Goal: Answer question/provide support

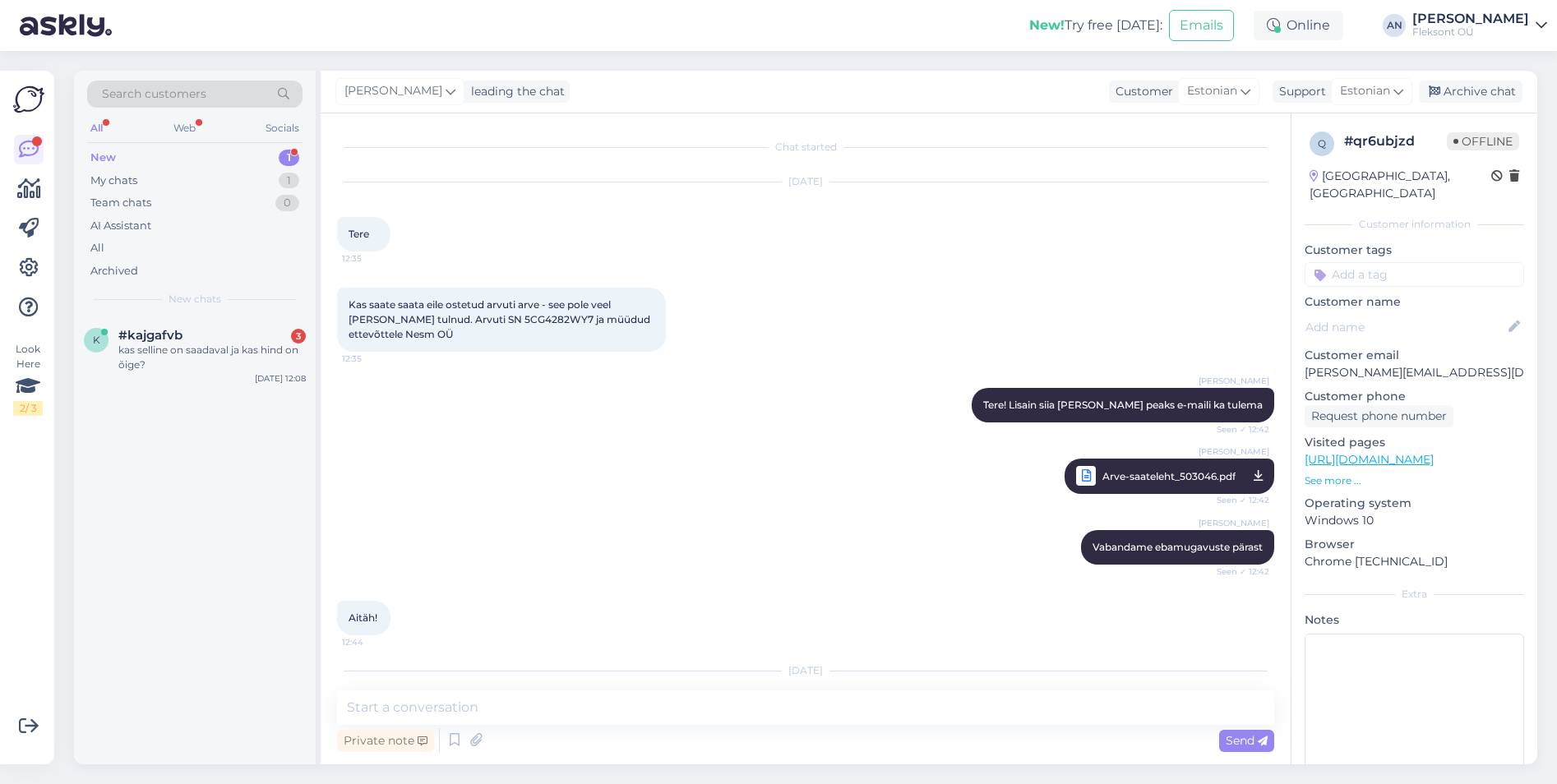
scroll to position [2373, 0]
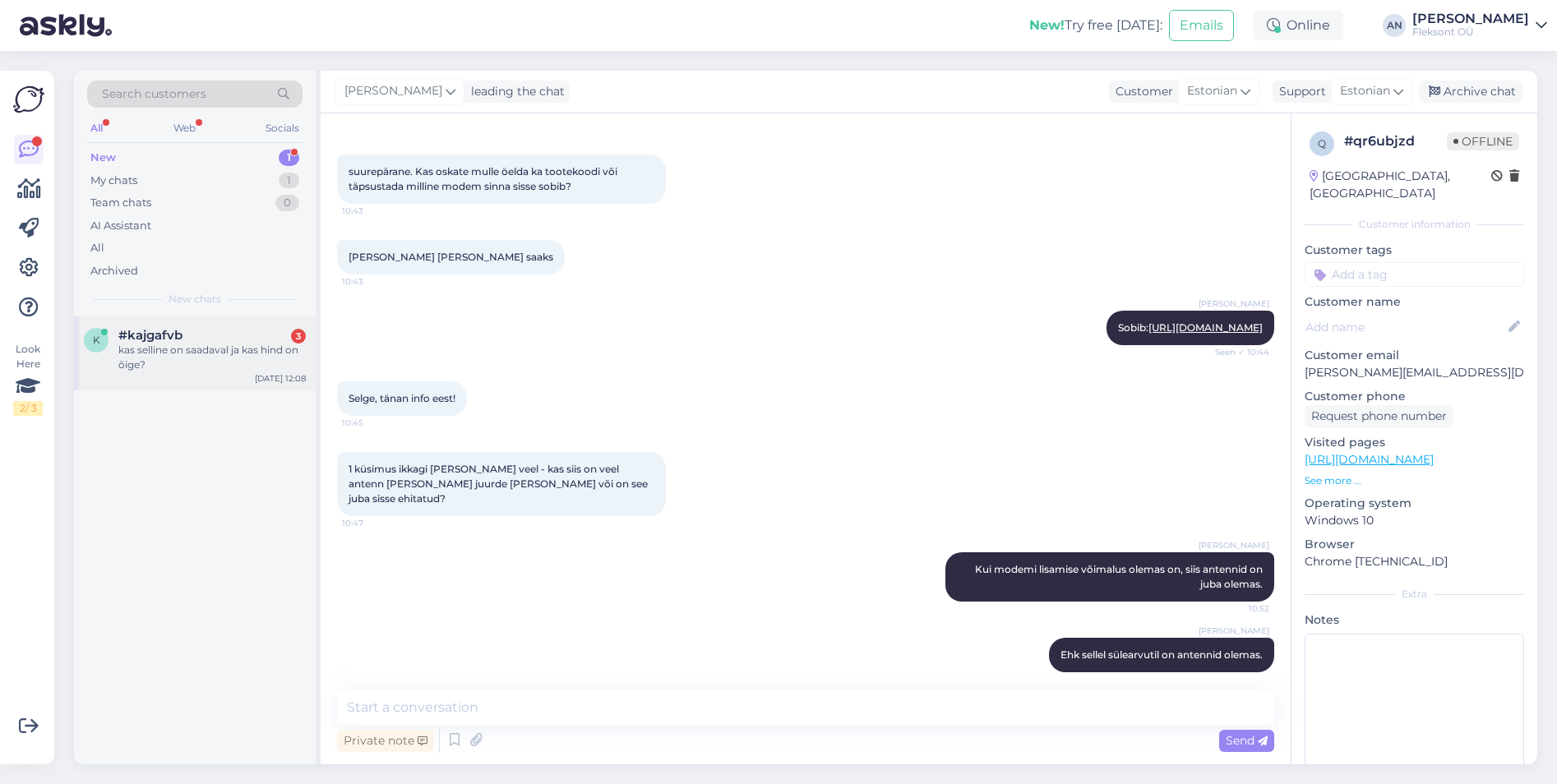
click at [125, 347] on div "kas selline on saadaval ja kas hind on õige?" at bounding box center [212, 358] width 187 height 29
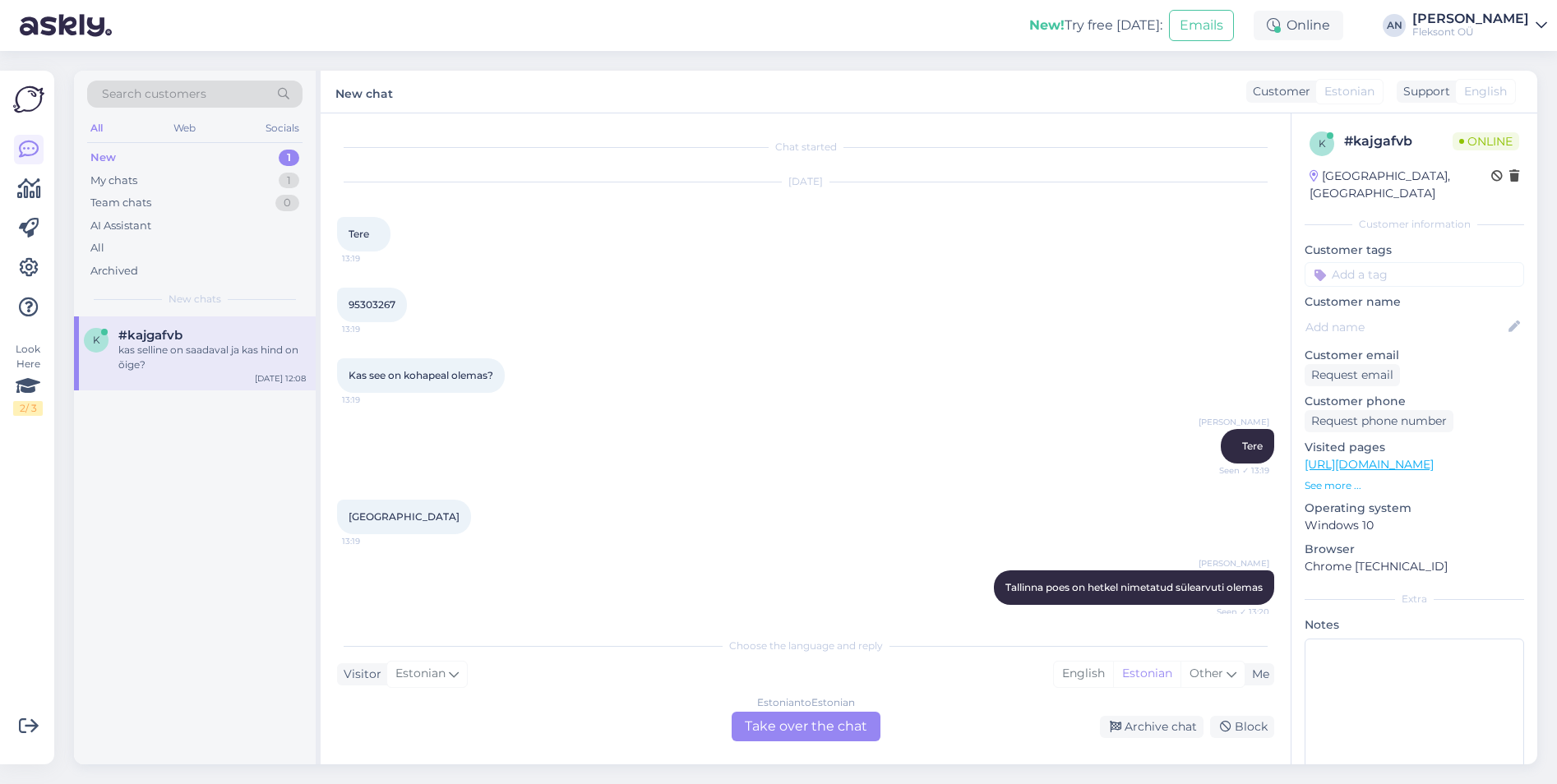
scroll to position [6836, 0]
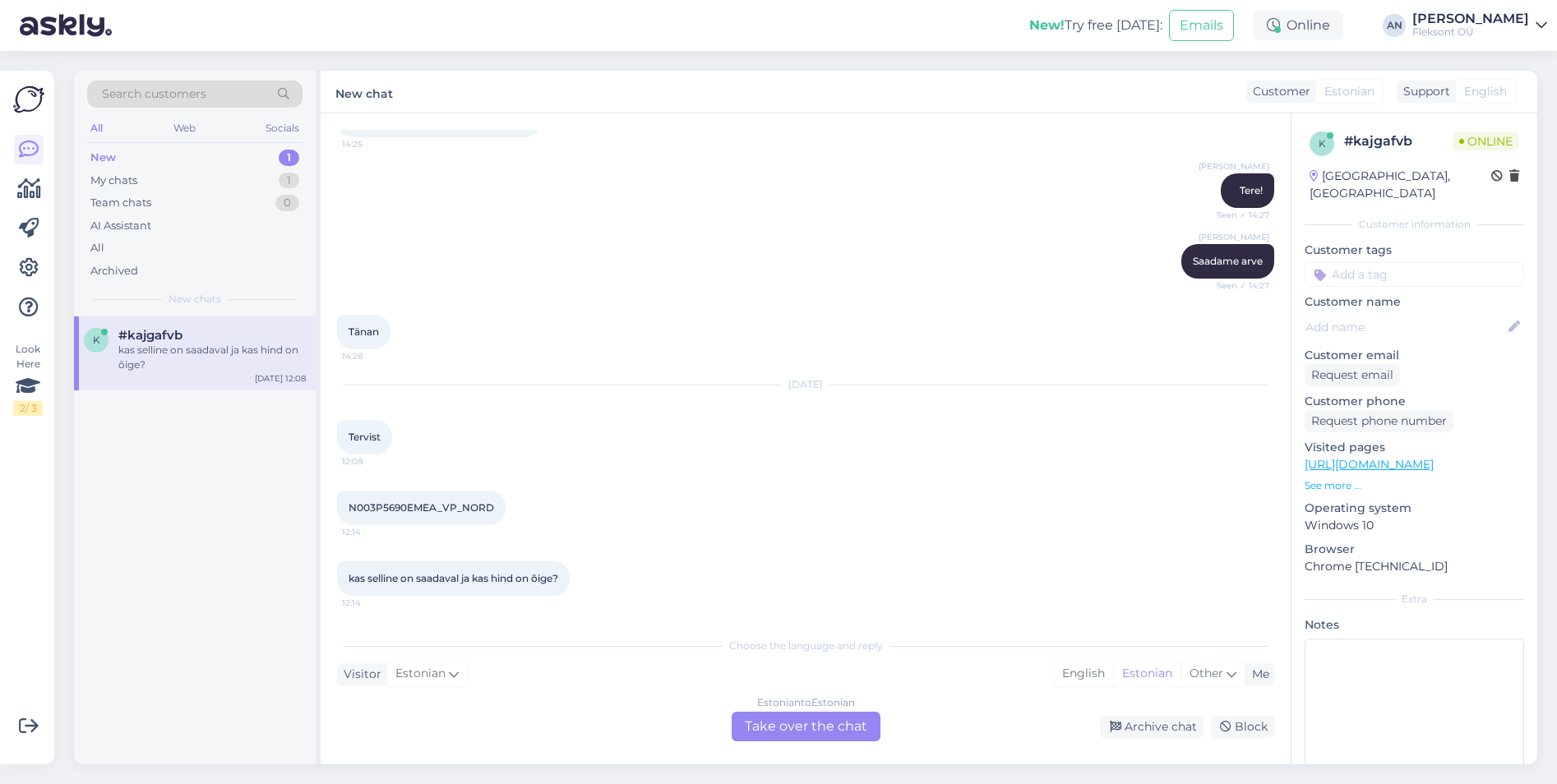
click at [902, 298] on div "Tänan 14:28" at bounding box center [805, 331] width 937 height 71
drag, startPoint x: 497, startPoint y: 508, endPoint x: 335, endPoint y: 506, distance: 162.0
click at [335, 506] on div "Chat started [DATE] Tere 13:19 95303267 13:19 Kas see on kohapeal olemas? 13:19…" at bounding box center [805, 439] width 970 height 651
copy span "N003P5690EMEA_VP_NORD"
click at [824, 721] on div "Estonian to Estonian Take over the chat" at bounding box center [806, 726] width 149 height 29
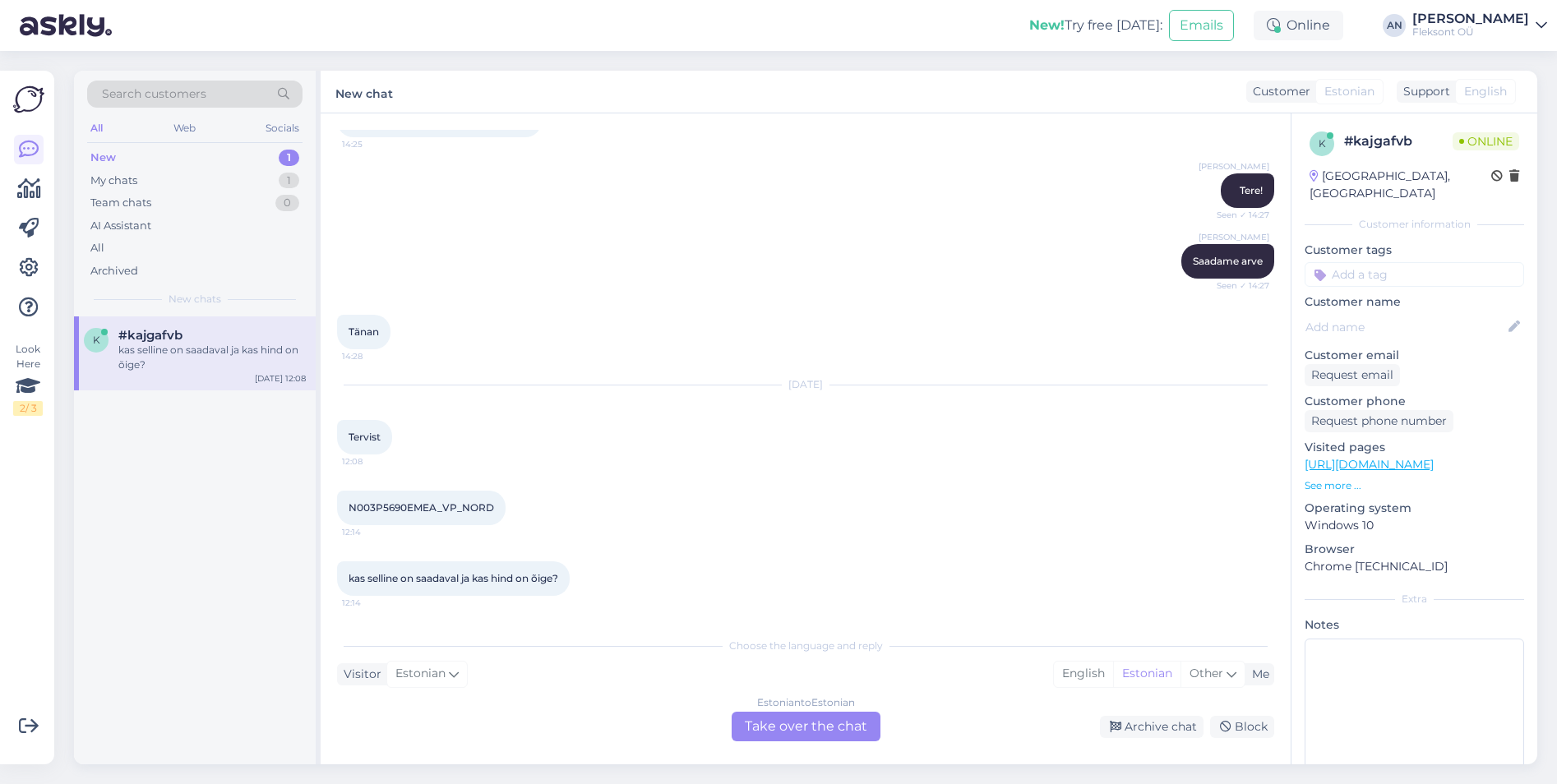
scroll to position [6774, 0]
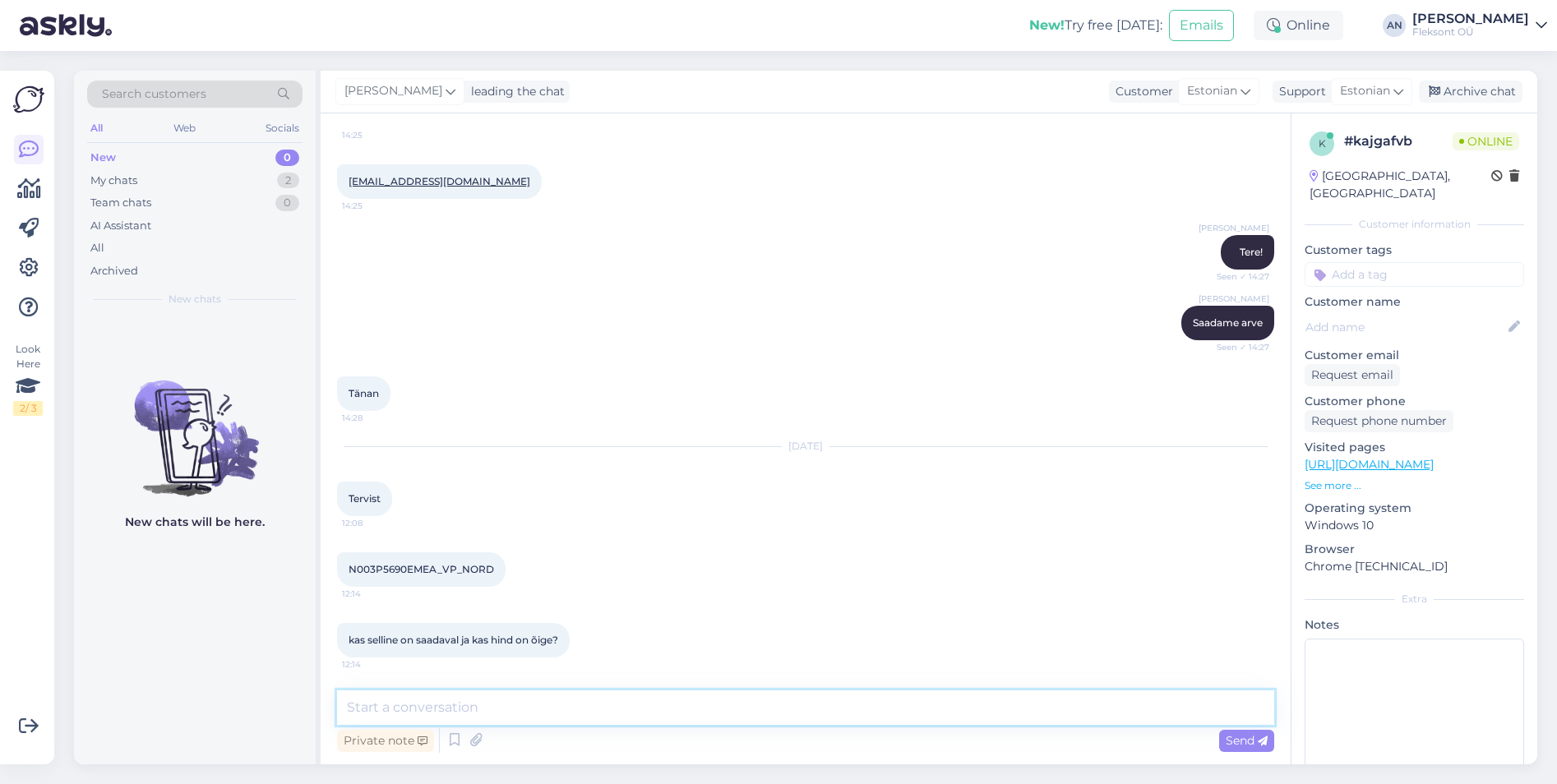
click at [647, 710] on textarea at bounding box center [805, 708] width 937 height 35
type textarea "Tere"
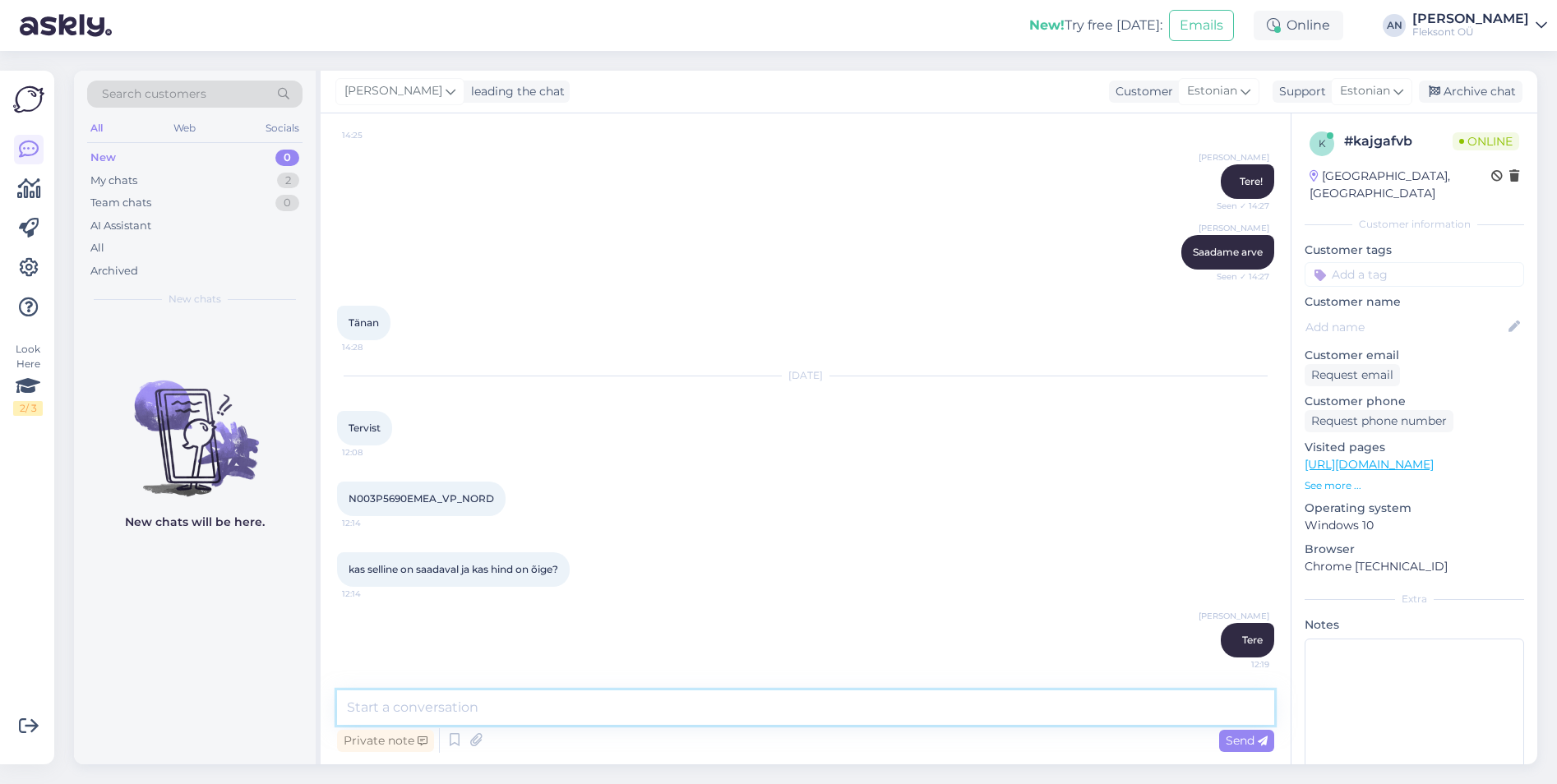
paste textarea "[URL][DOMAIN_NAME]"
type textarea "[URL][DOMAIN_NAME]"
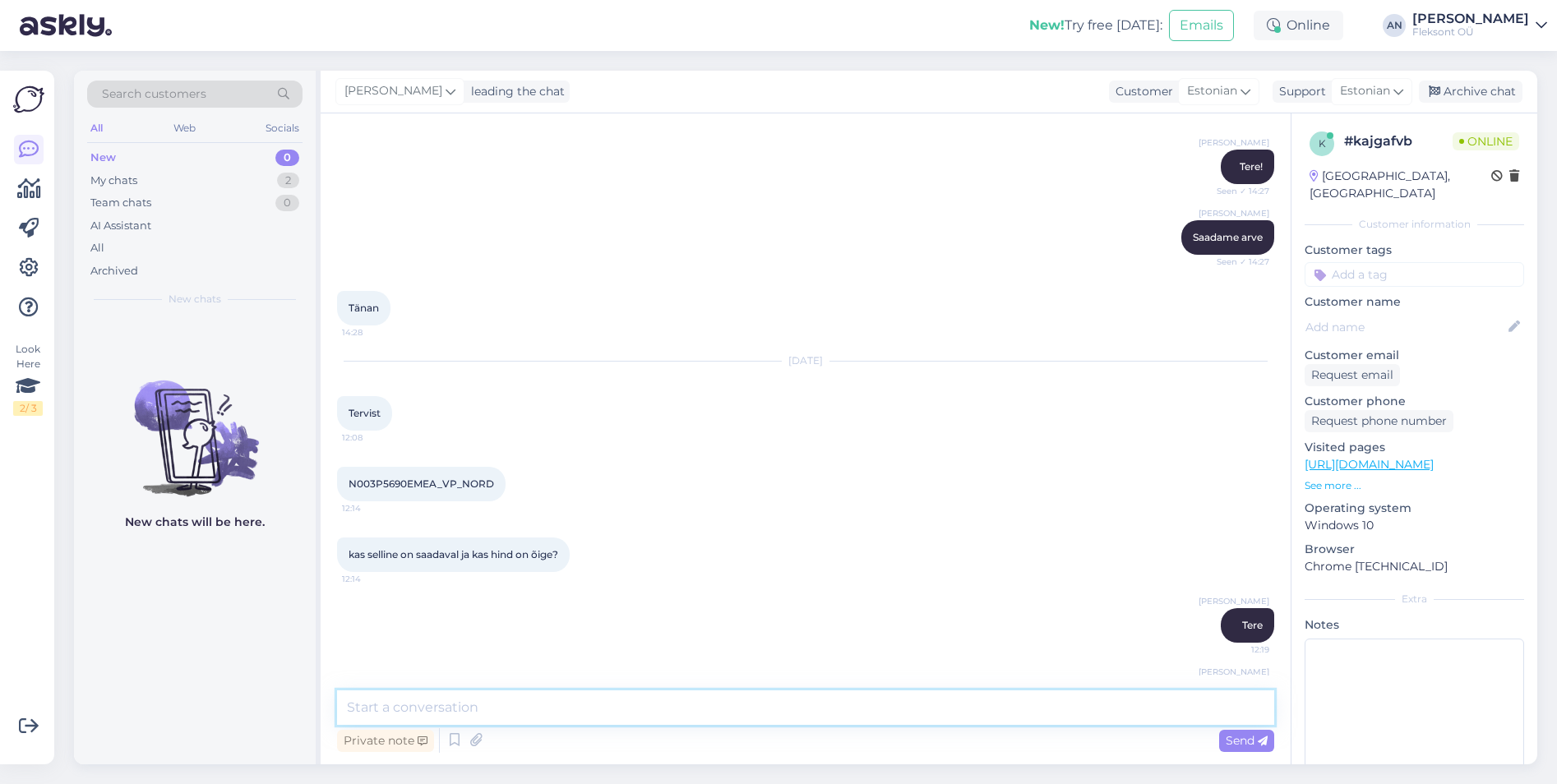
scroll to position [6916, 0]
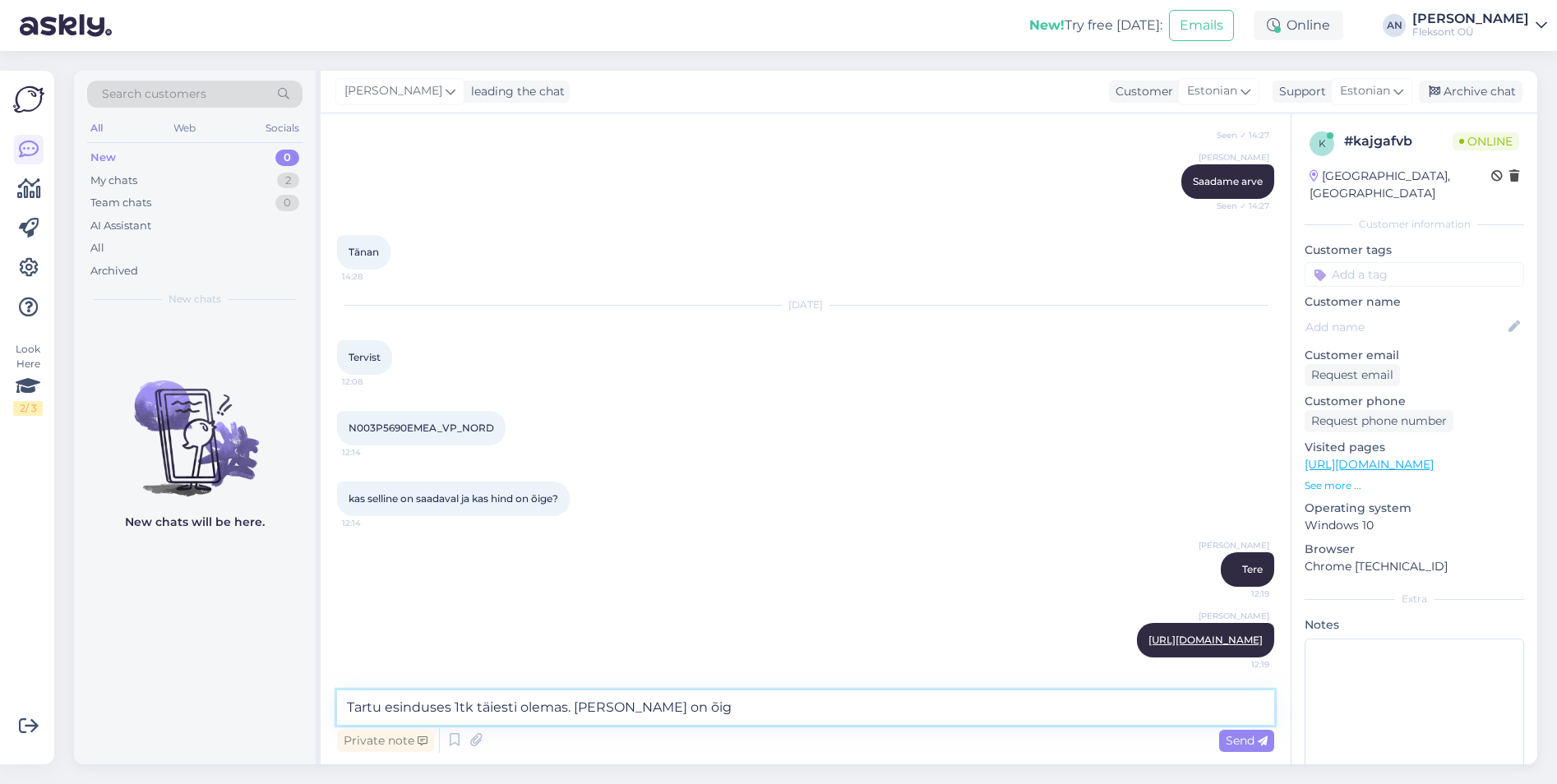
type textarea "Tartu esinduses 1tk täiesti olemas. [PERSON_NAME] on õige"
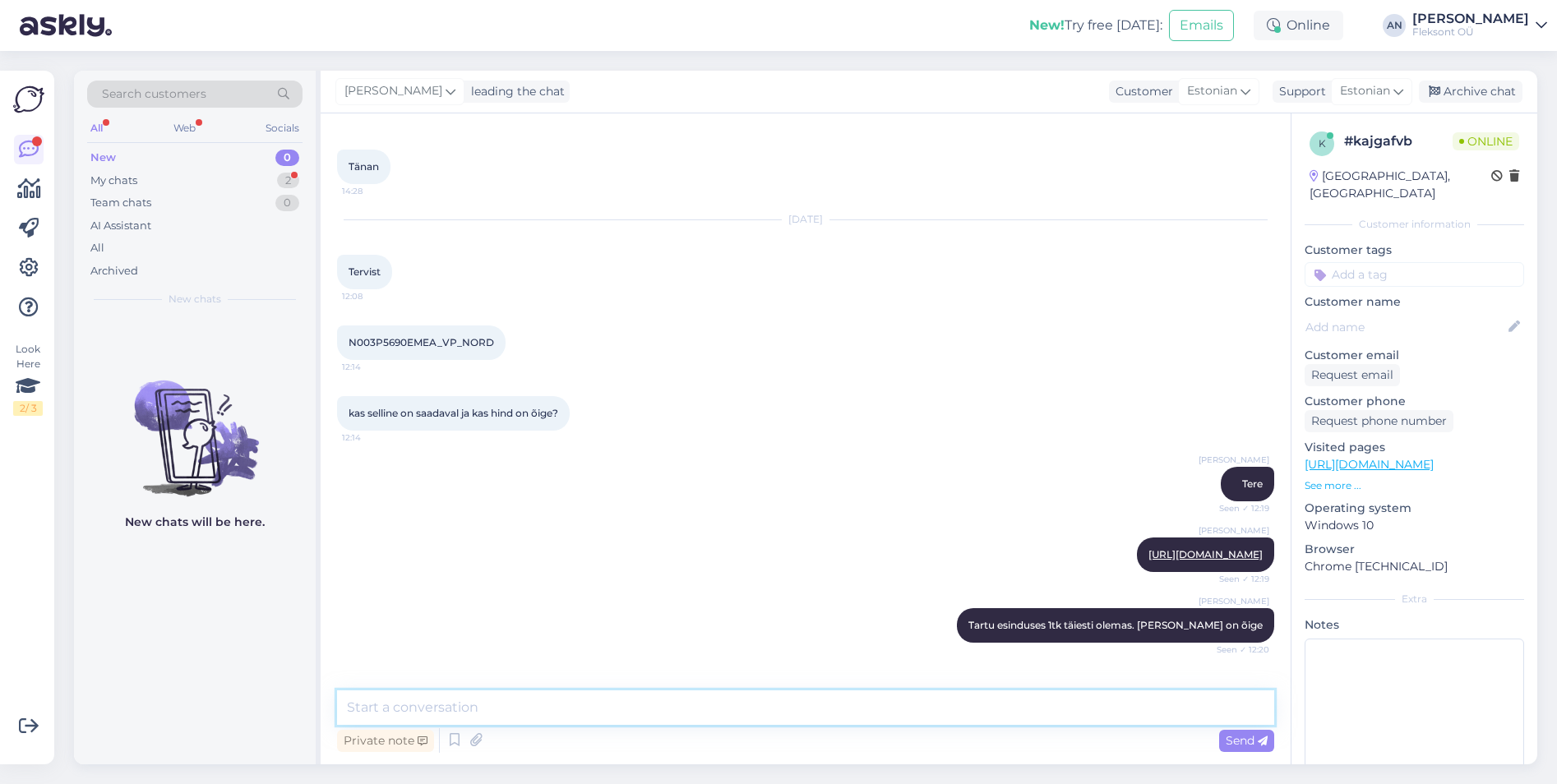
scroll to position [7057, 0]
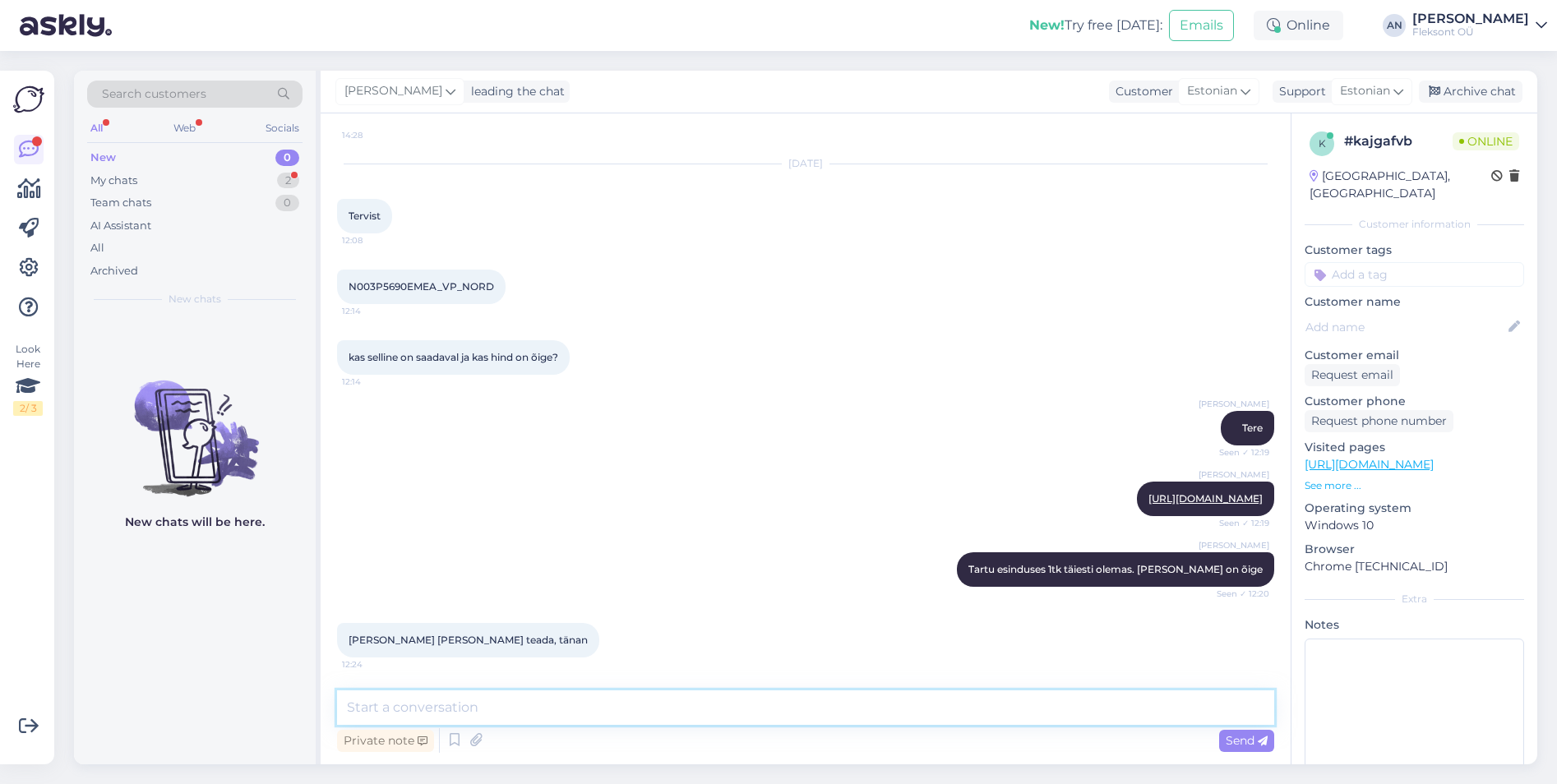
click at [457, 697] on textarea at bounding box center [805, 708] width 937 height 35
click at [455, 711] on textarea at bounding box center [805, 708] width 937 height 35
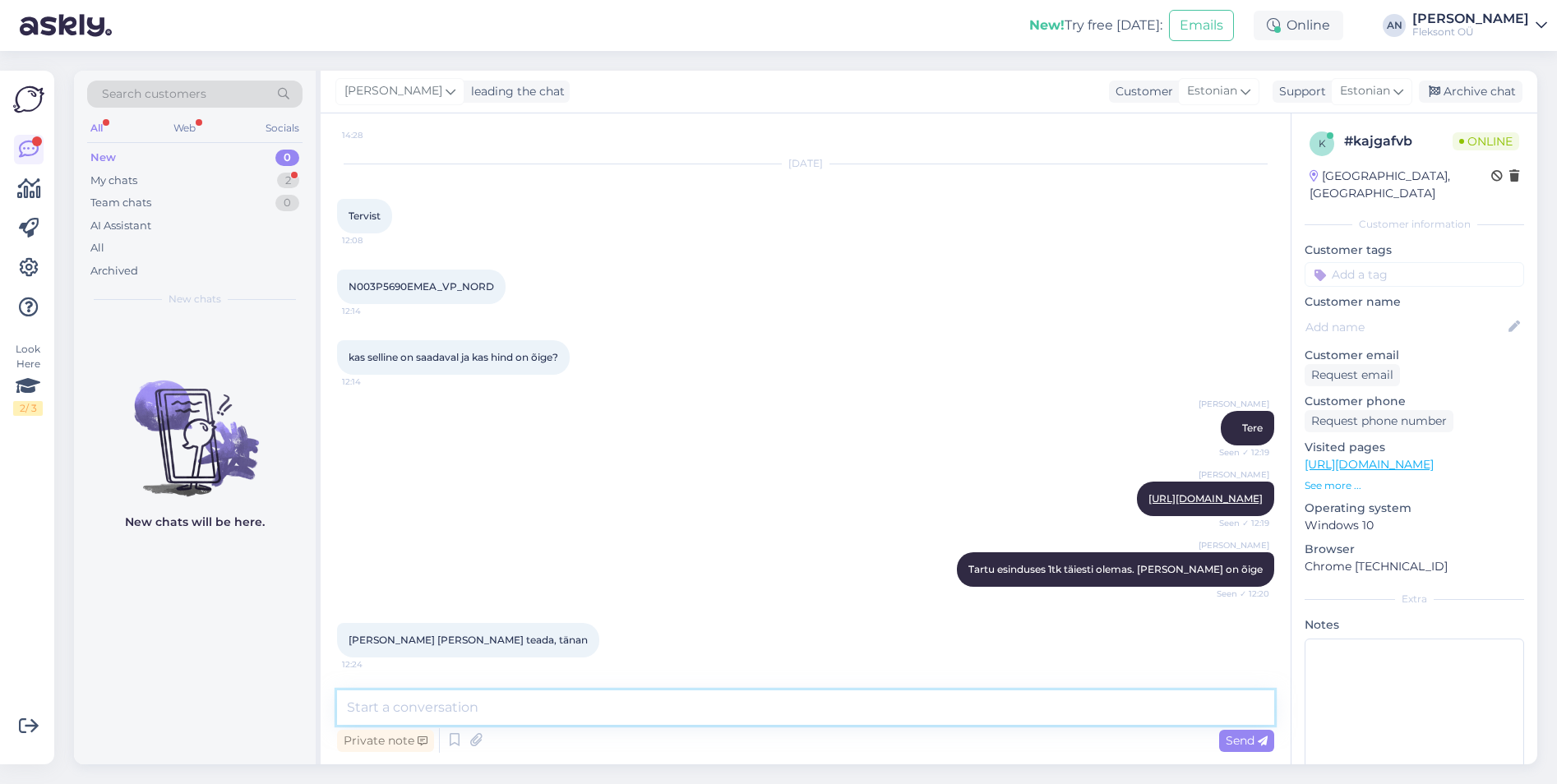
click at [455, 711] on textarea at bounding box center [805, 708] width 937 height 35
type textarea "Võtke heaks"
